Goal: Book appointment/travel/reservation

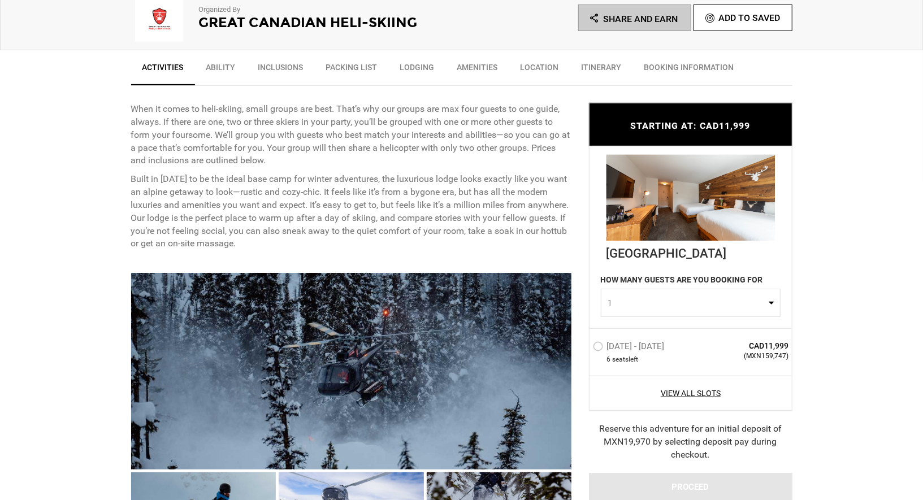
scroll to position [402, 0]
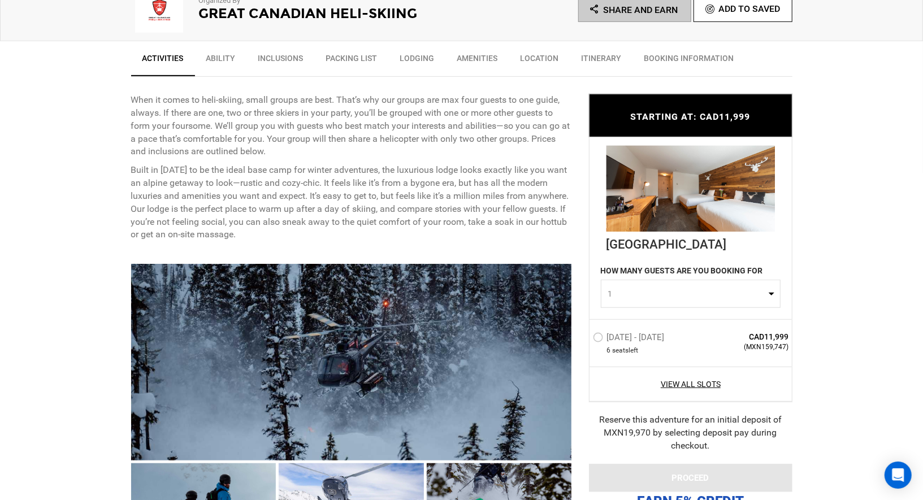
click at [773, 299] on button "1" at bounding box center [691, 294] width 180 height 28
click at [682, 388] on link "6" at bounding box center [691, 387] width 179 height 20
select select "6"
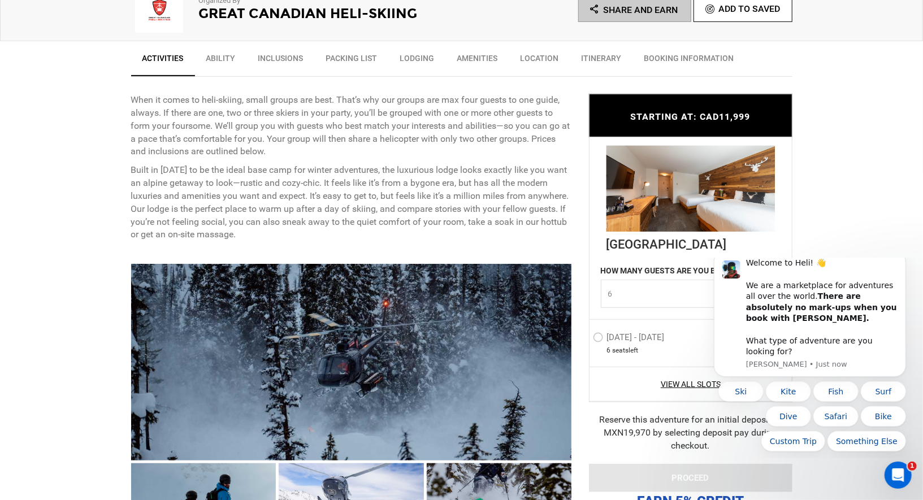
scroll to position [0, 0]
click at [902, 261] on button "Dismiss notification" at bounding box center [902, 253] width 15 height 15
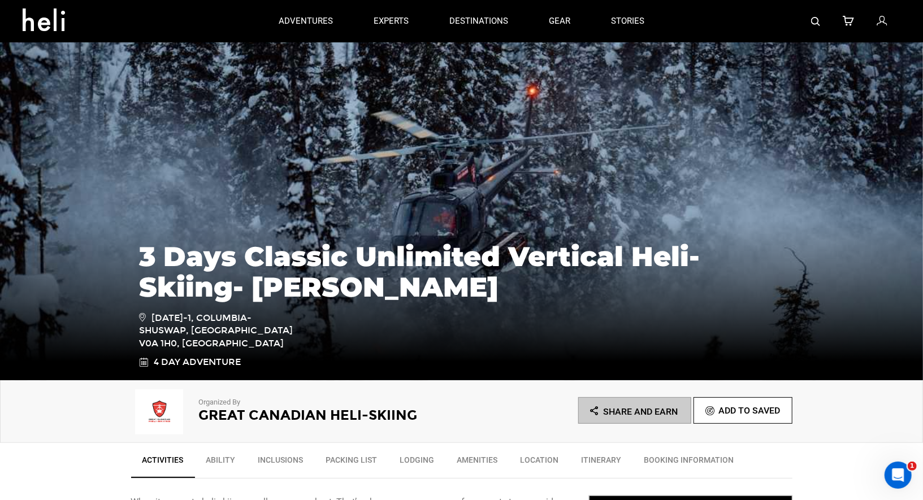
scroll to position [362, 0]
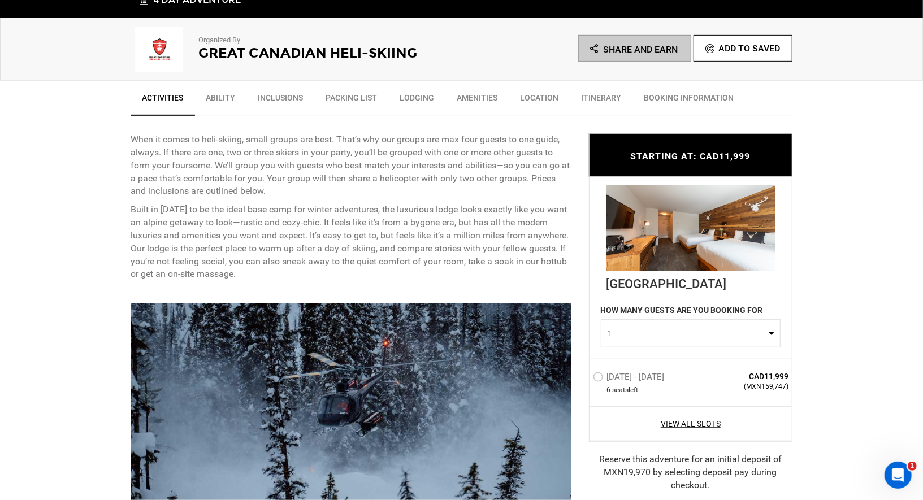
click at [729, 331] on span "1" at bounding box center [687, 333] width 158 height 11
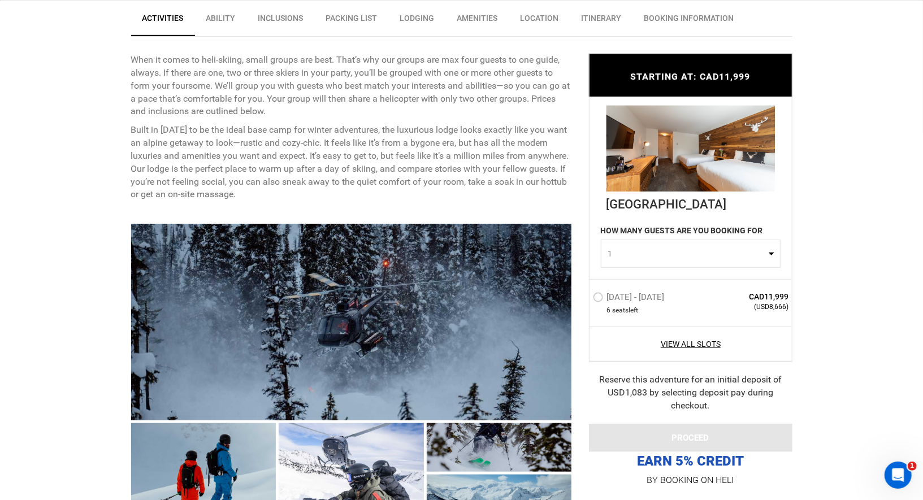
click at [660, 262] on button "1" at bounding box center [691, 254] width 180 height 28
click at [629, 343] on link "6" at bounding box center [691, 346] width 179 height 20
select select "6"
